Goal: Navigation & Orientation: Find specific page/section

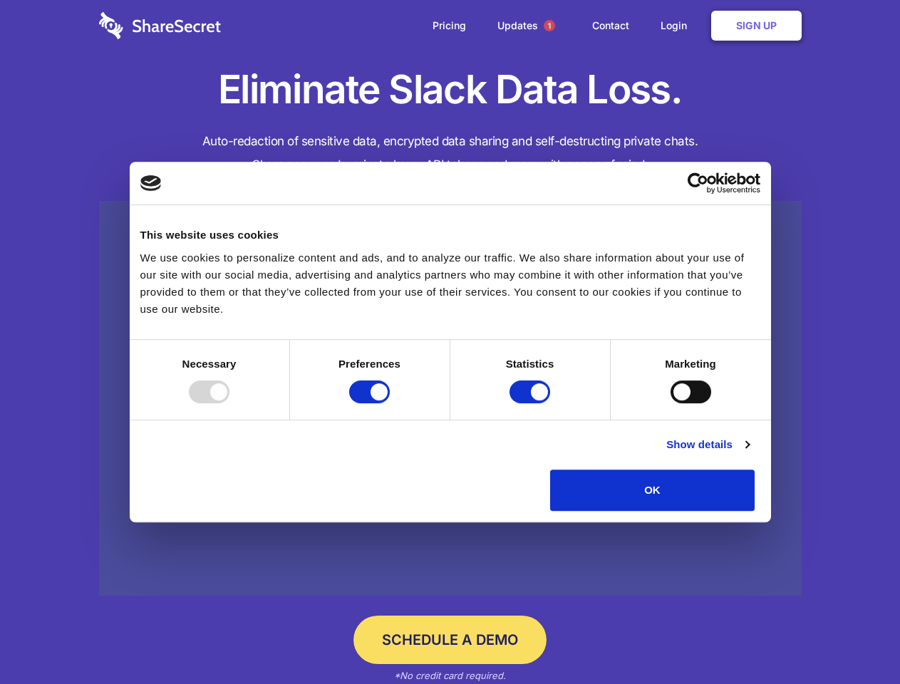
click at [229, 403] on div at bounding box center [209, 392] width 41 height 23
click at [390, 403] on input "Preferences" at bounding box center [369, 392] width 41 height 23
checkbox input "false"
click at [532, 403] on input "Statistics" at bounding box center [530, 392] width 41 height 23
checkbox input "false"
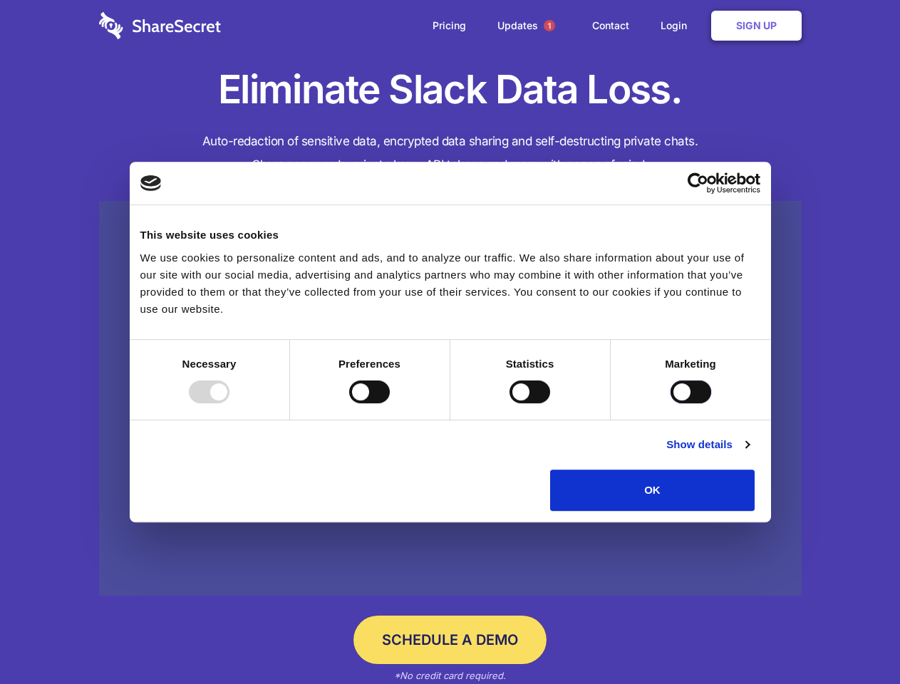
click at [671, 403] on input "Marketing" at bounding box center [691, 392] width 41 height 23
checkbox input "true"
click at [749, 453] on link "Show details" at bounding box center [707, 444] width 83 height 17
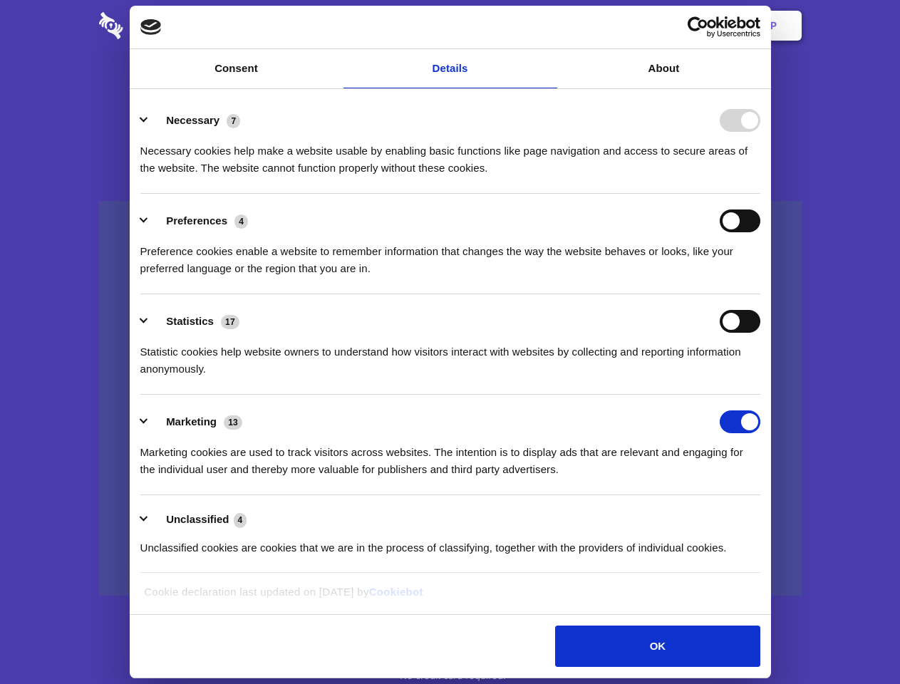
click at [760, 194] on li "Necessary 7 Necessary cookies help make a website usable by enabling basic func…" at bounding box center [450, 143] width 620 height 100
click at [549, 26] on span "1" at bounding box center [549, 25] width 11 height 11
